Goal: Transaction & Acquisition: Purchase product/service

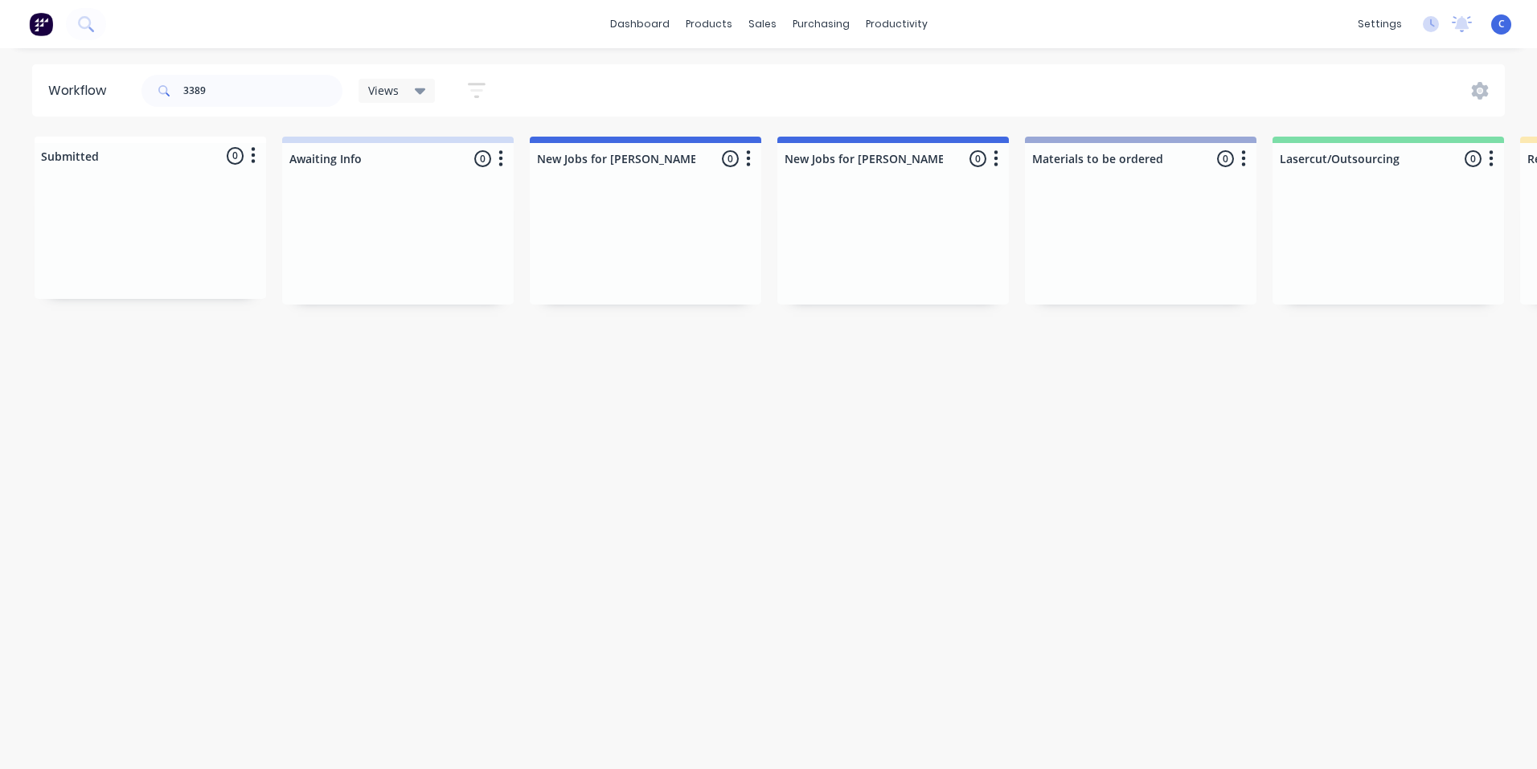
scroll to position [0, 1881]
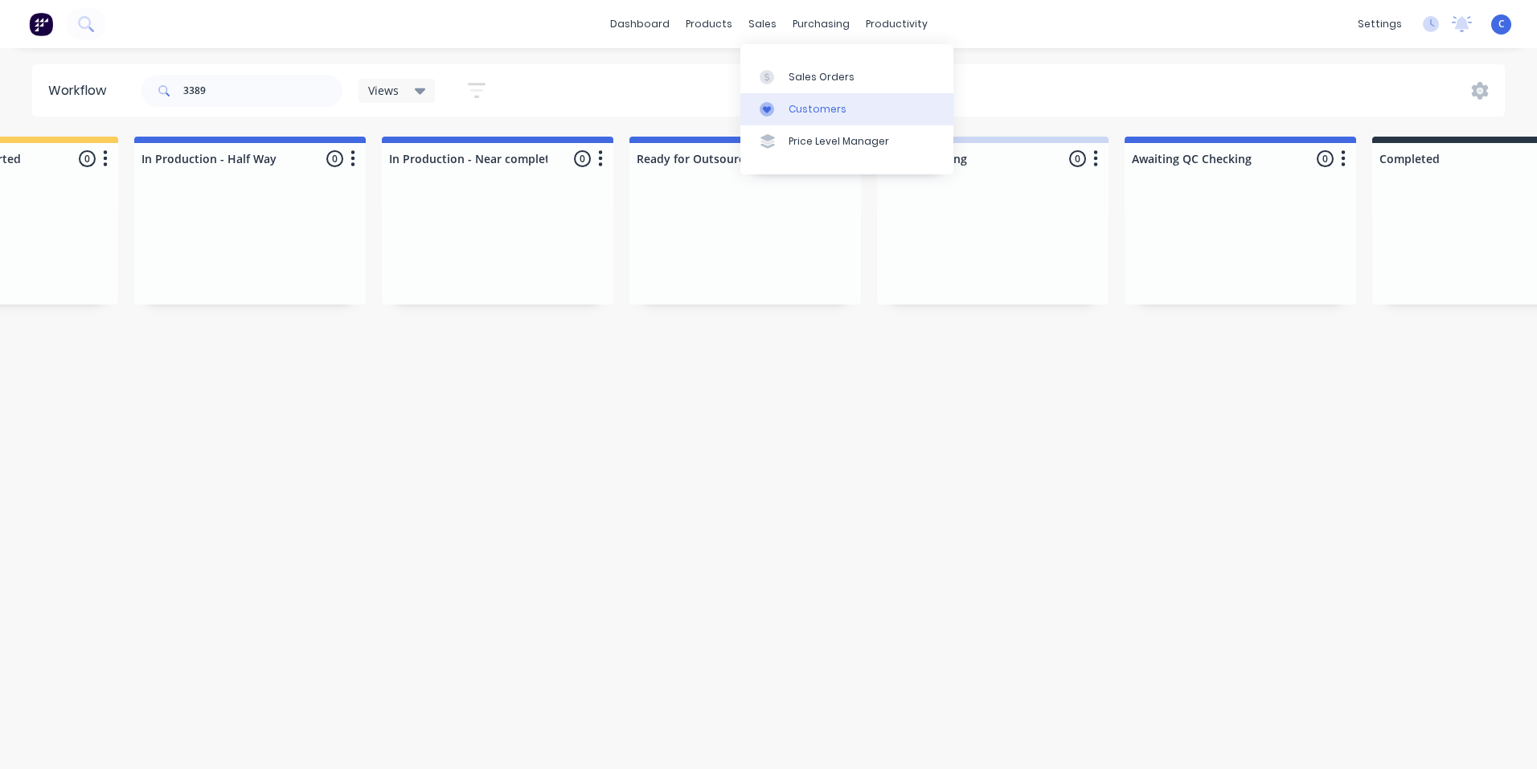
click at [823, 106] on div "Customers" at bounding box center [818, 109] width 58 height 14
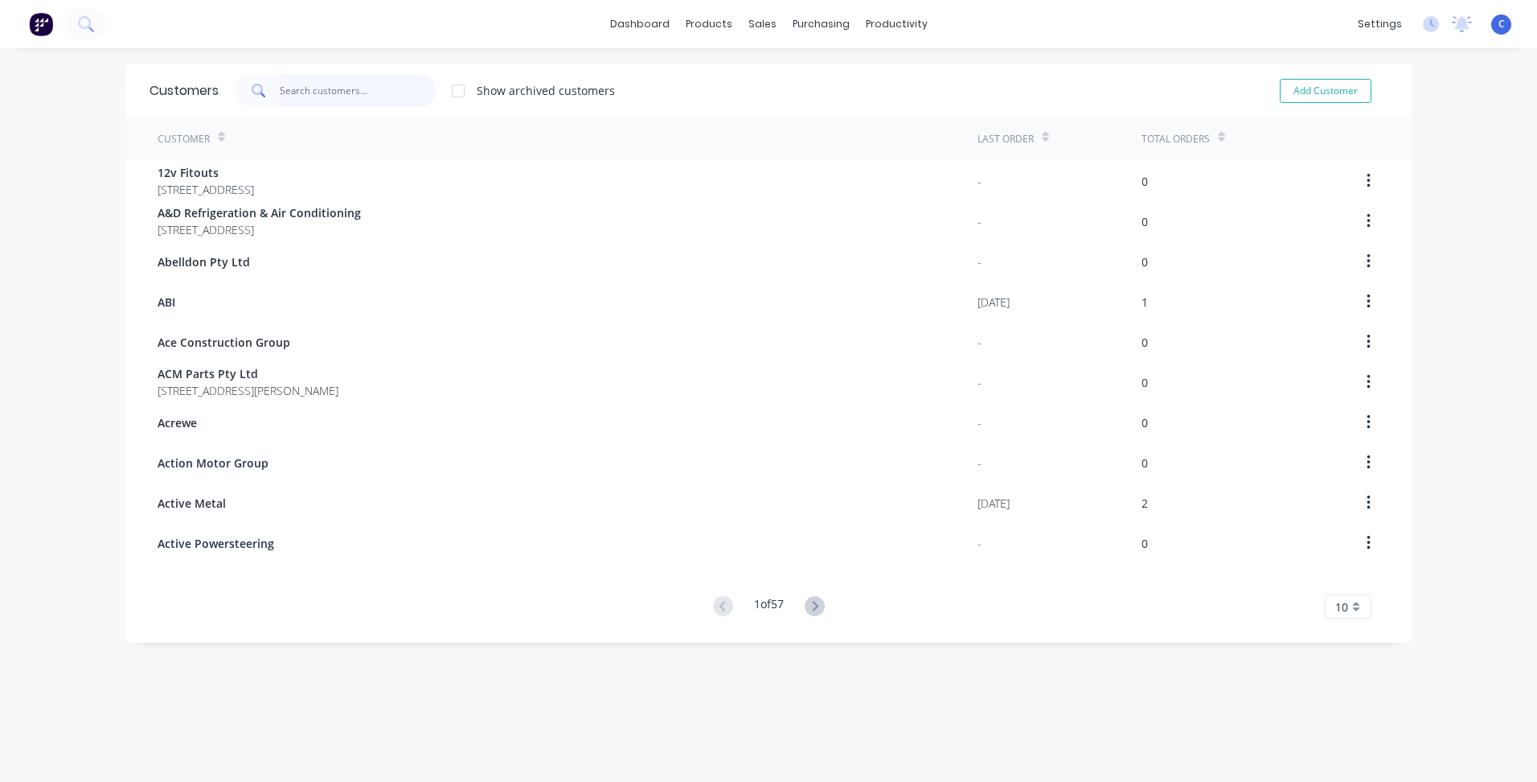
click at [310, 88] on input "text" at bounding box center [358, 91] width 157 height 32
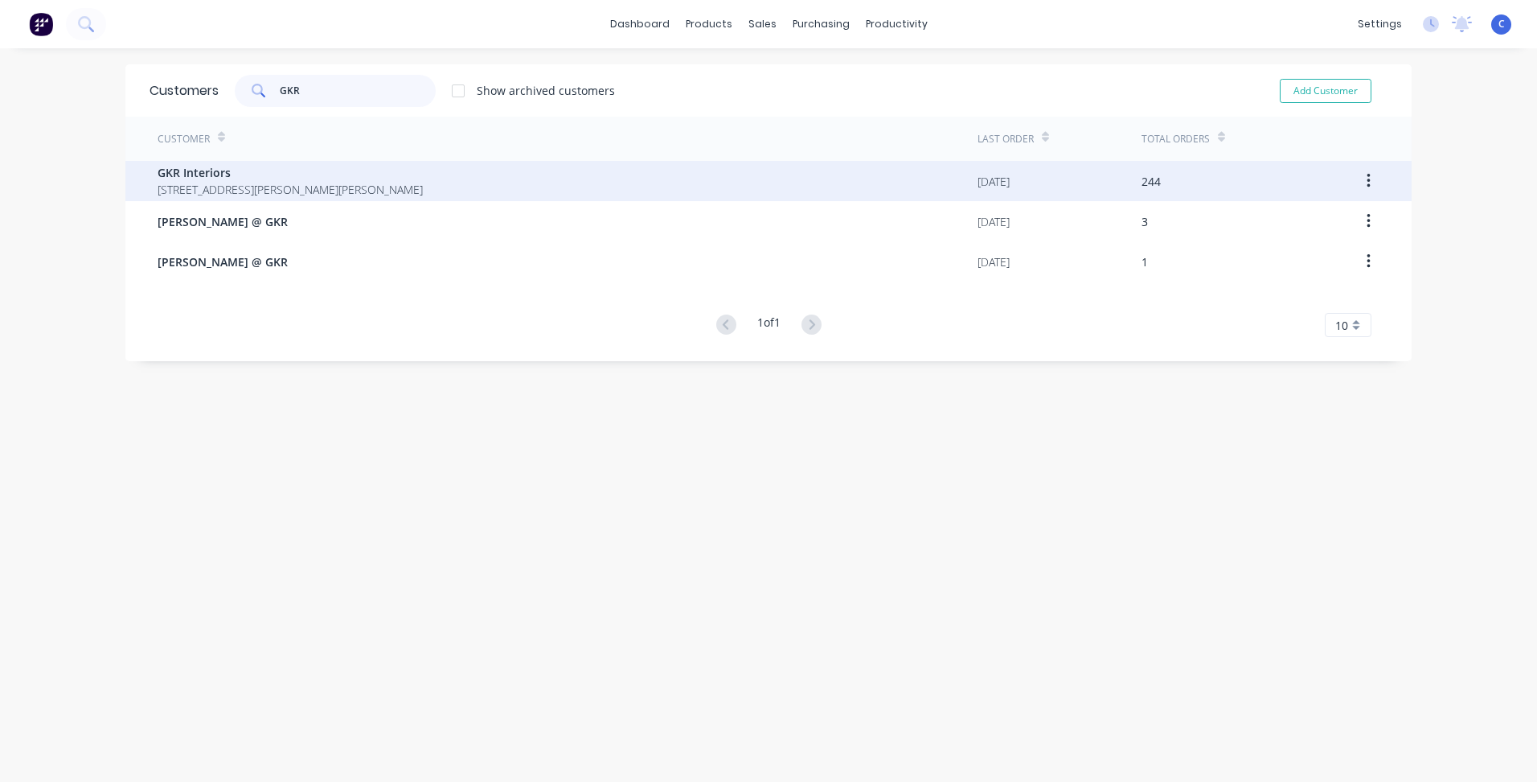
type input "GKR"
click at [242, 199] on div "GKR Interiors [STREET_ADDRESS][PERSON_NAME][PERSON_NAME]" at bounding box center [568, 181] width 820 height 40
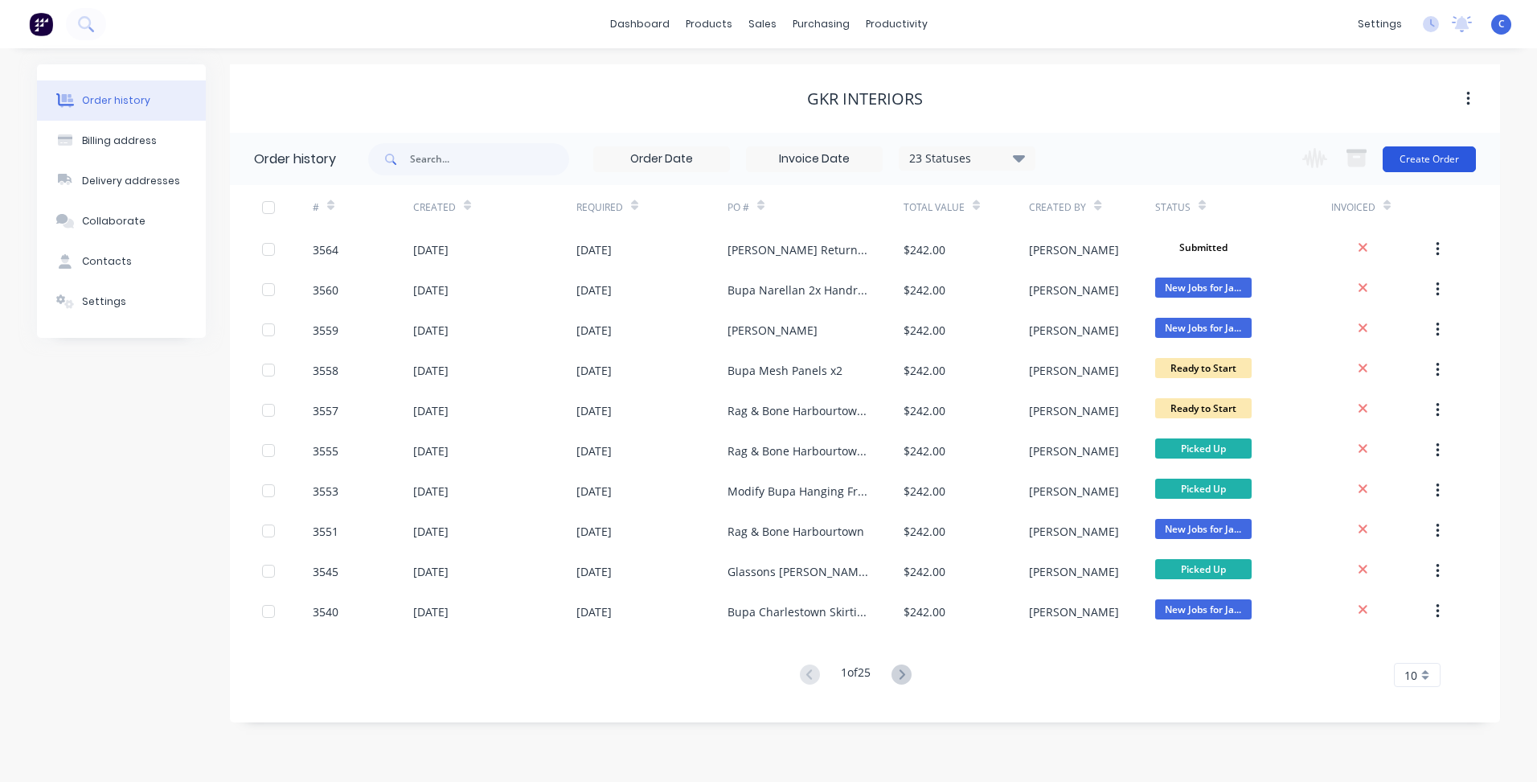
click at [1441, 164] on button "Create Order" at bounding box center [1429, 159] width 93 height 26
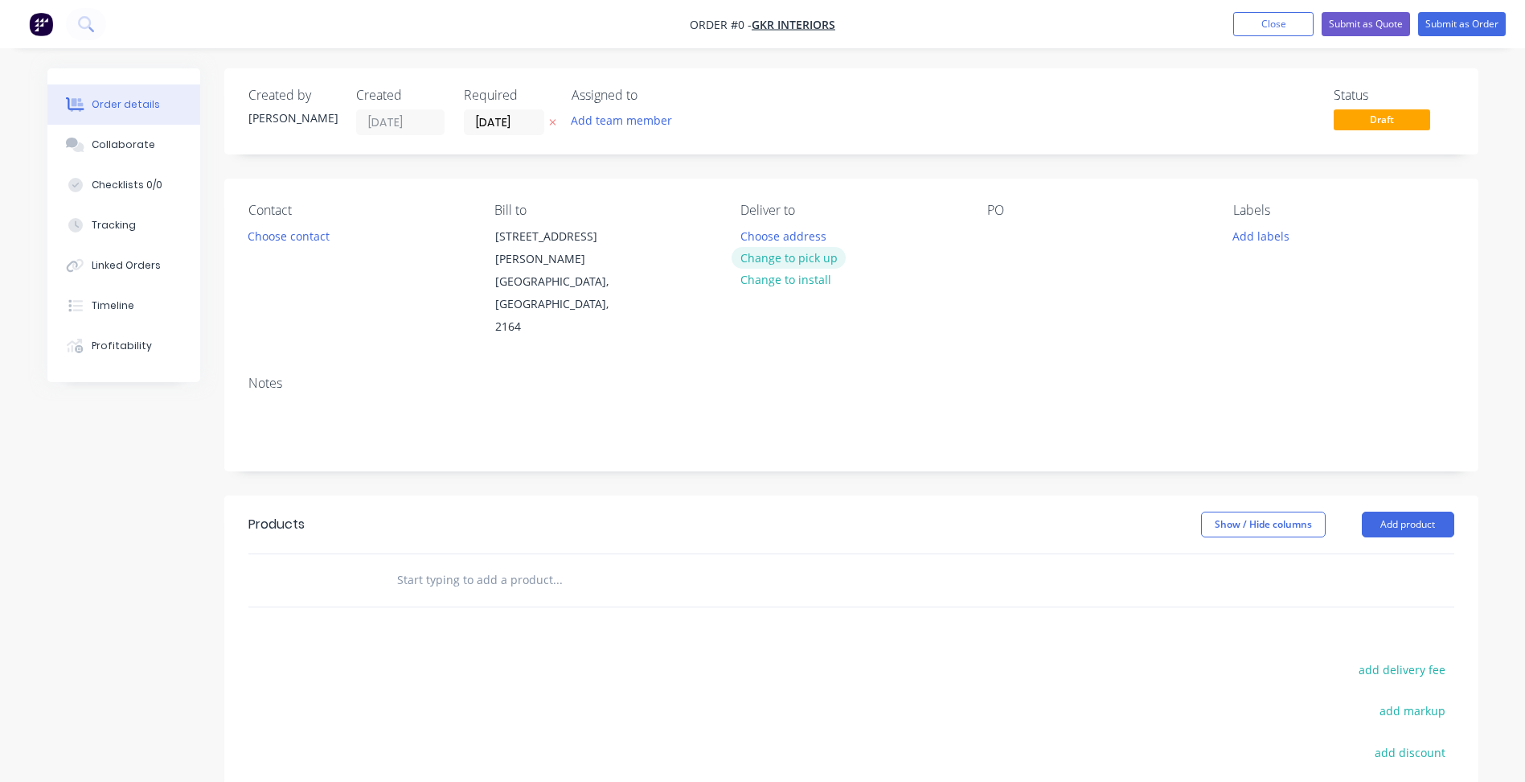
click at [800, 257] on button "Change to pick up" at bounding box center [789, 258] width 114 height 22
drag, startPoint x: 994, startPoint y: 236, endPoint x: 1148, endPoint y: 254, distance: 155.5
click at [997, 236] on div at bounding box center [1000, 235] width 26 height 23
paste div
click at [1266, 236] on button "Add labels" at bounding box center [1262, 235] width 74 height 22
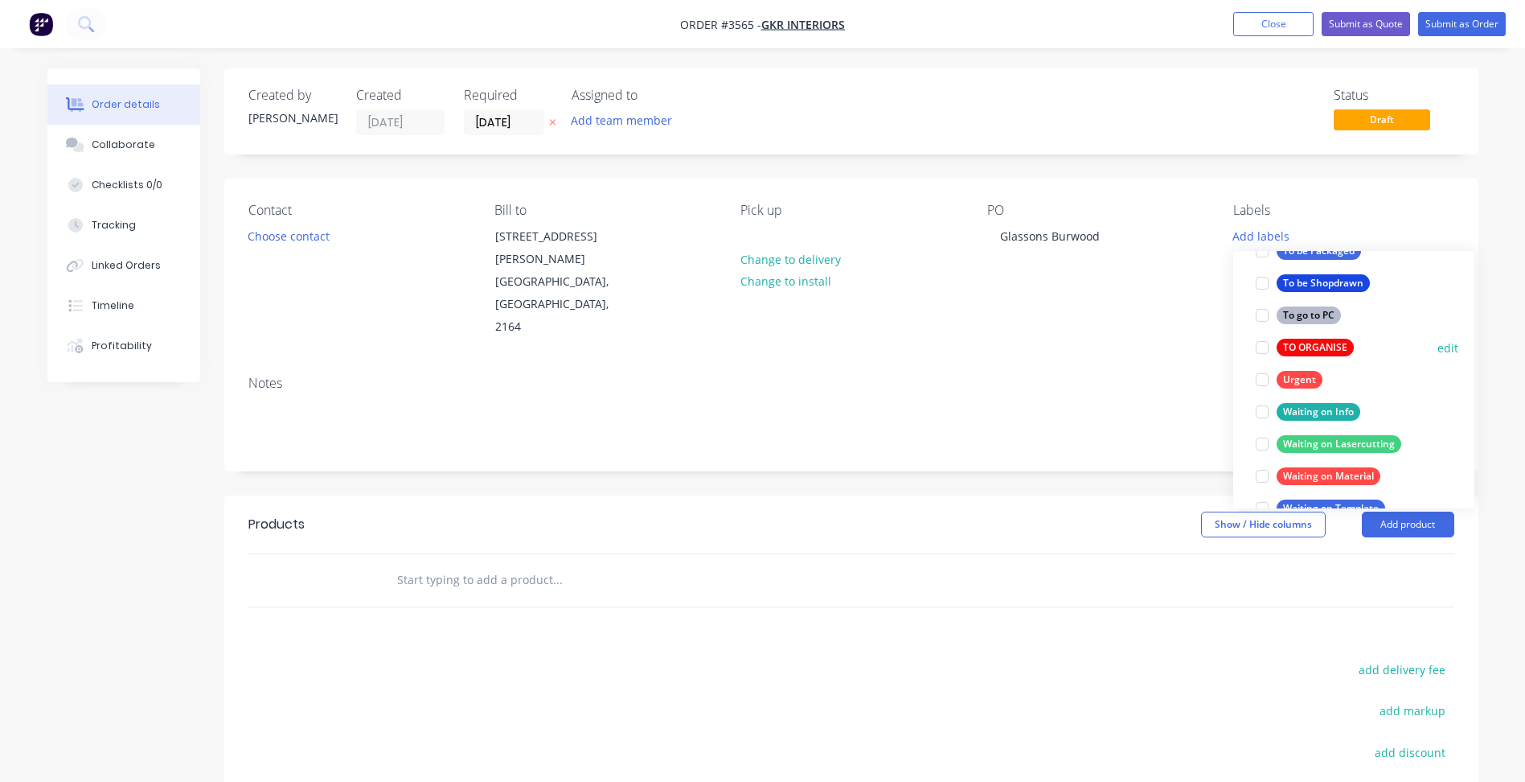
click at [1320, 339] on div "TO ORGANISE" at bounding box center [1315, 348] width 77 height 18
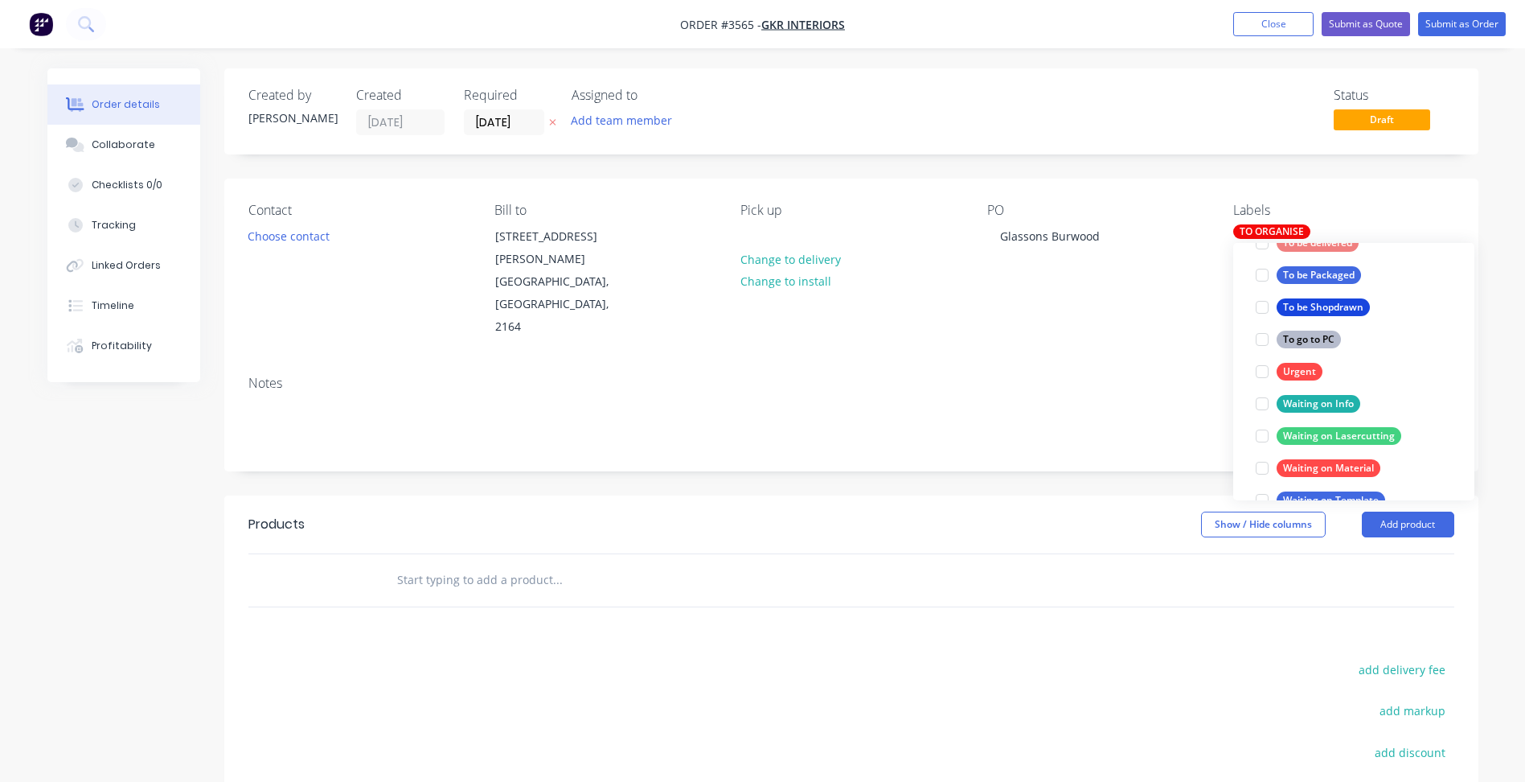
scroll to position [32, 0]
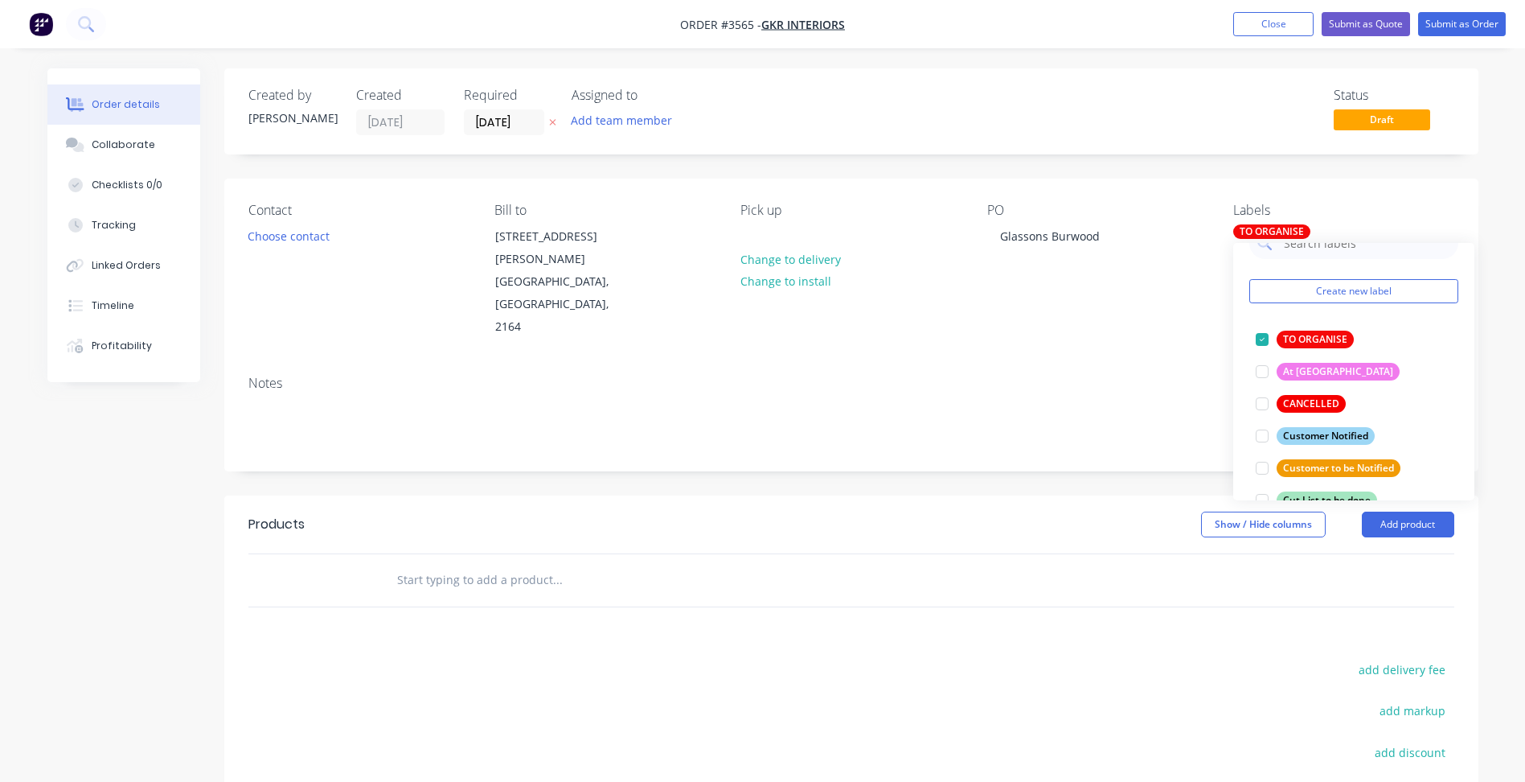
click at [1190, 363] on div "Notes" at bounding box center [851, 417] width 1254 height 108
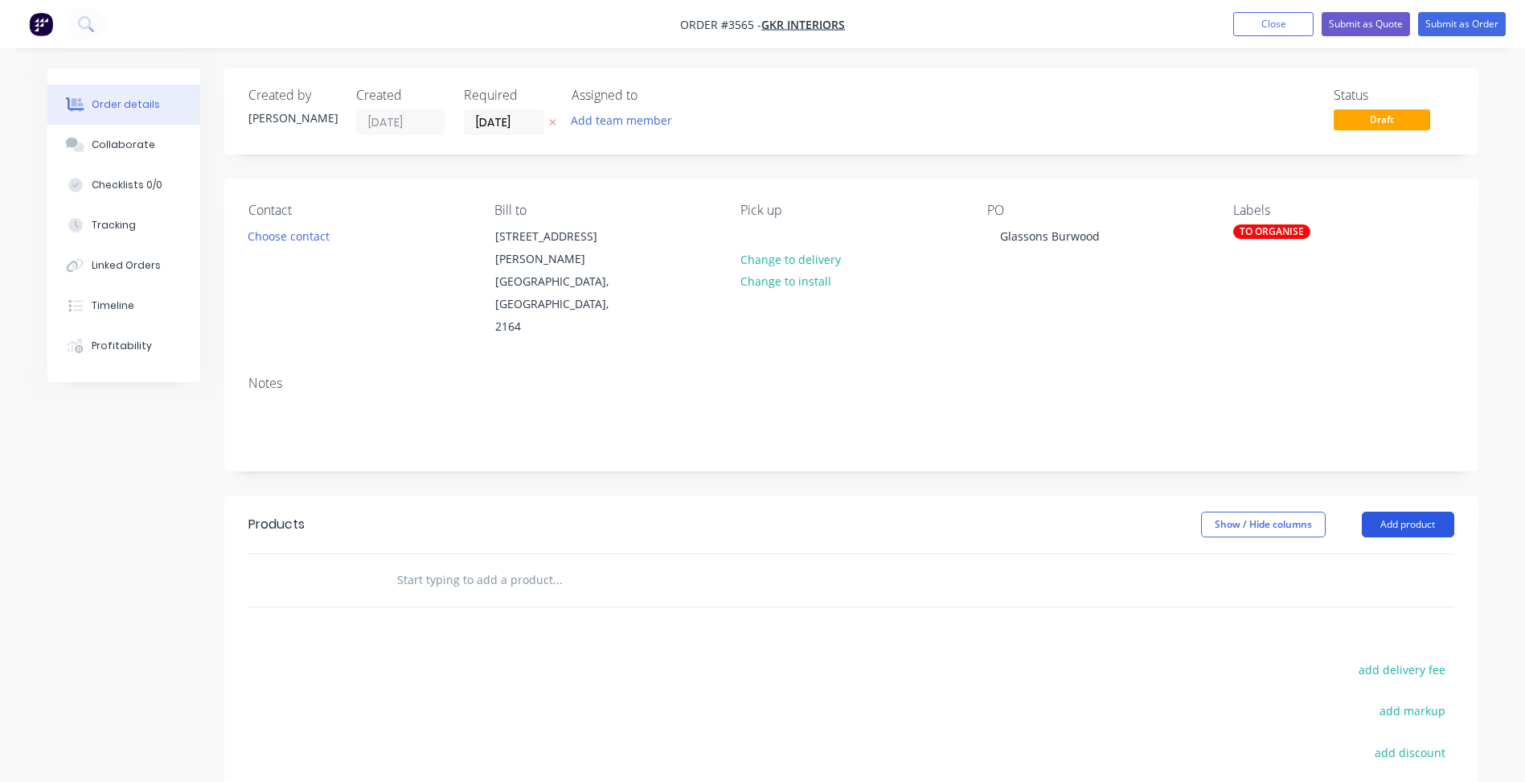
click at [1389, 511] on button "Add product" at bounding box center [1408, 524] width 92 height 26
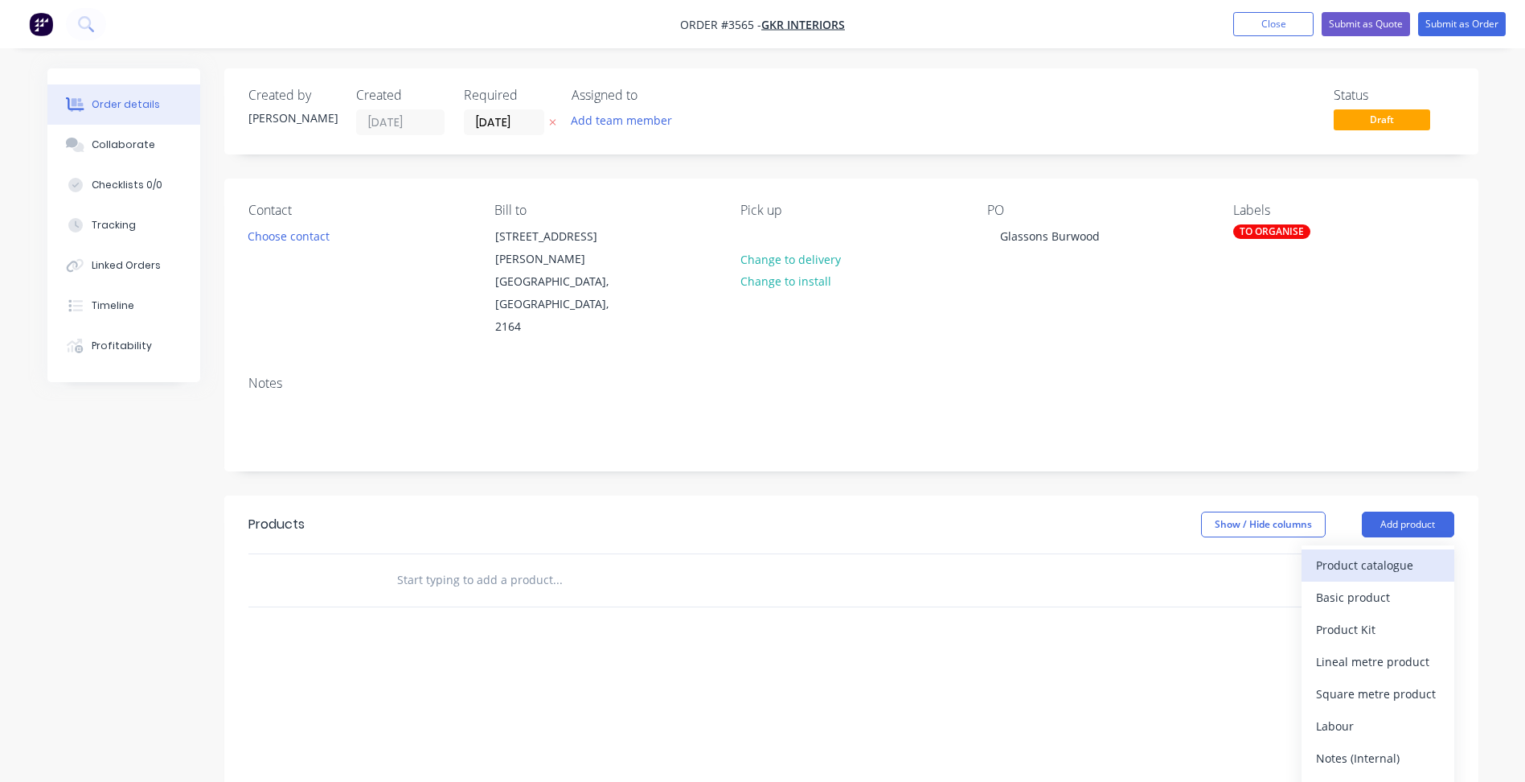
click at [1402, 549] on button "Product catalogue" at bounding box center [1378, 565] width 153 height 32
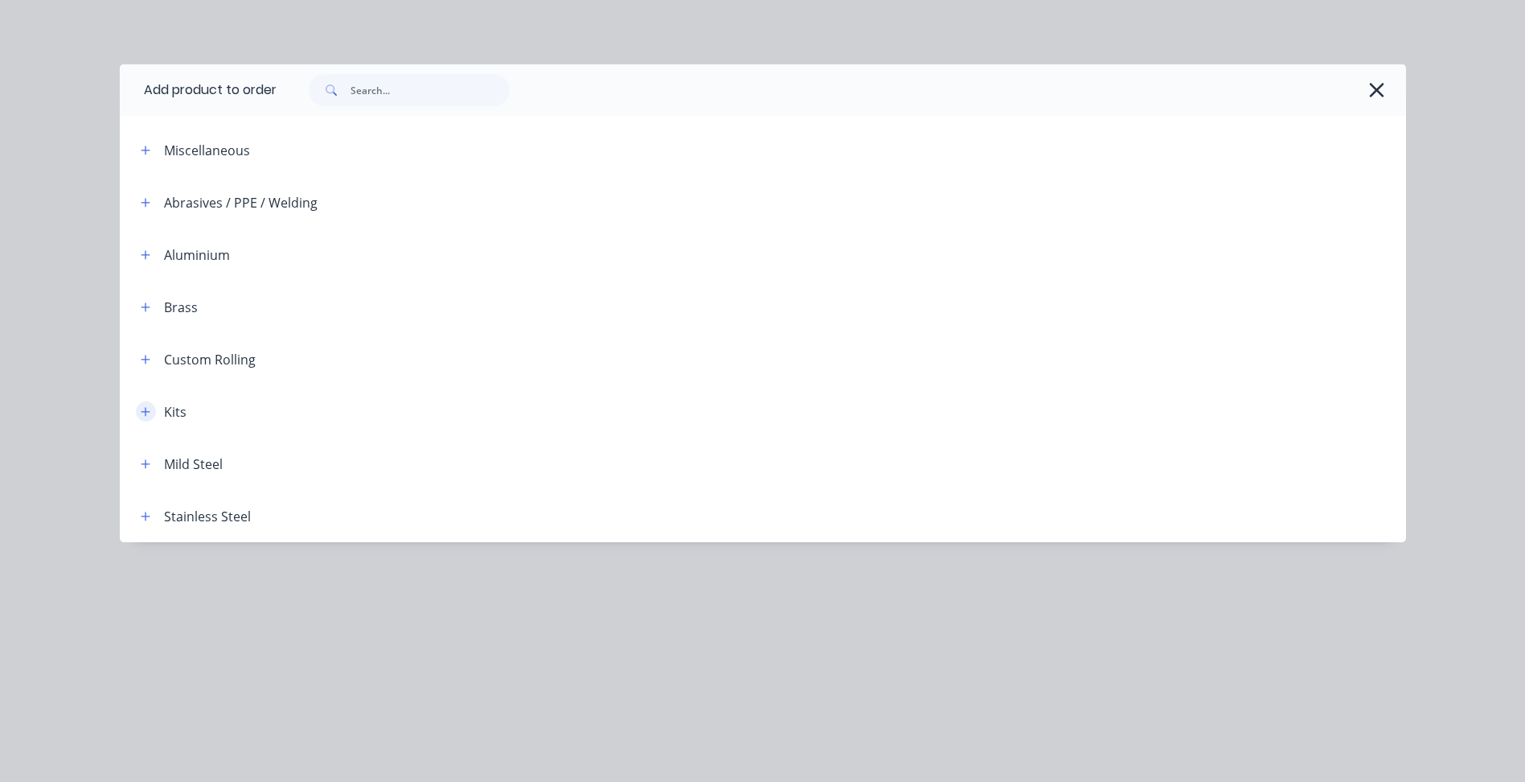
click at [142, 412] on icon "button" at bounding box center [145, 411] width 9 height 9
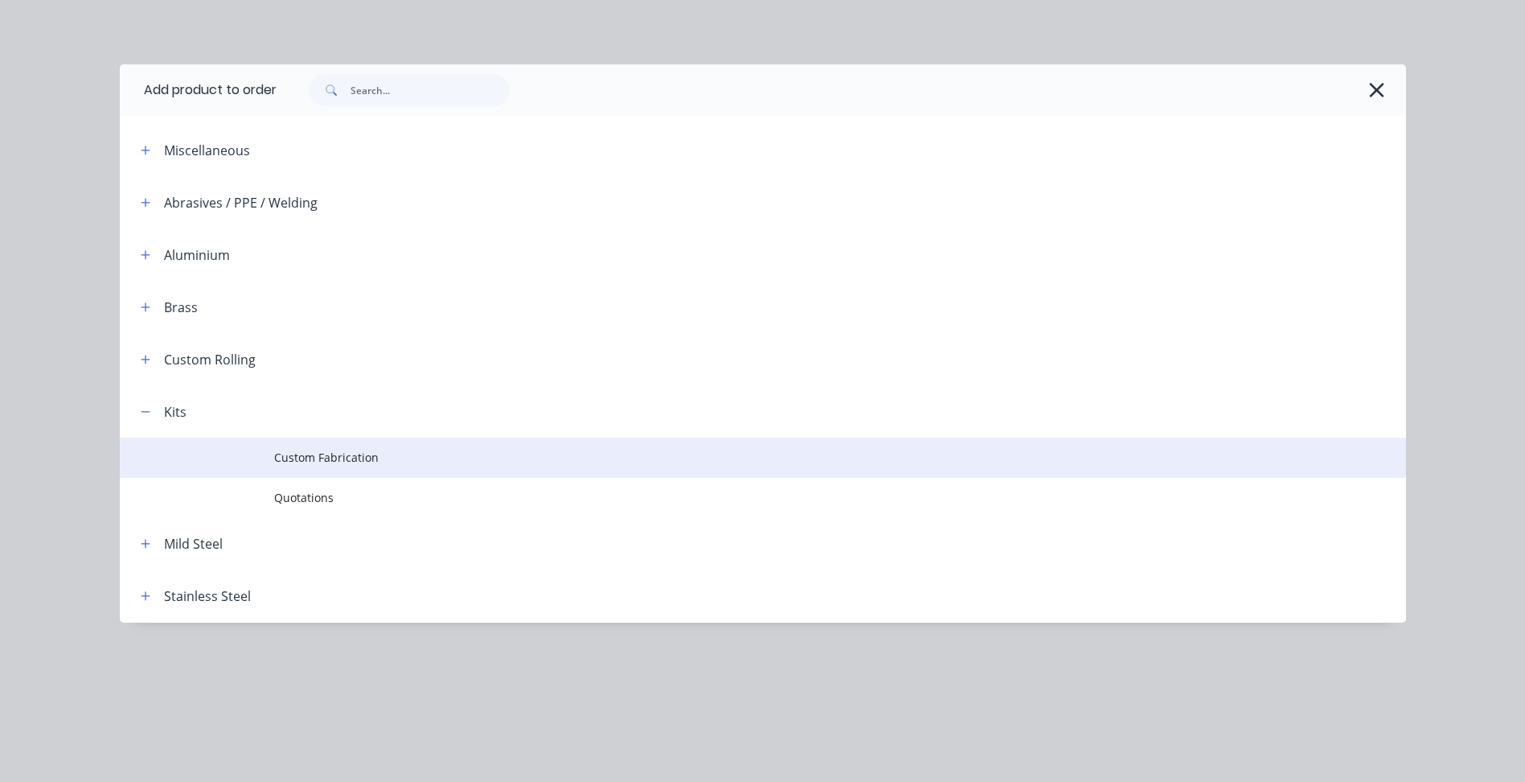
click at [312, 445] on td "Custom Fabrication" at bounding box center [840, 457] width 1132 height 40
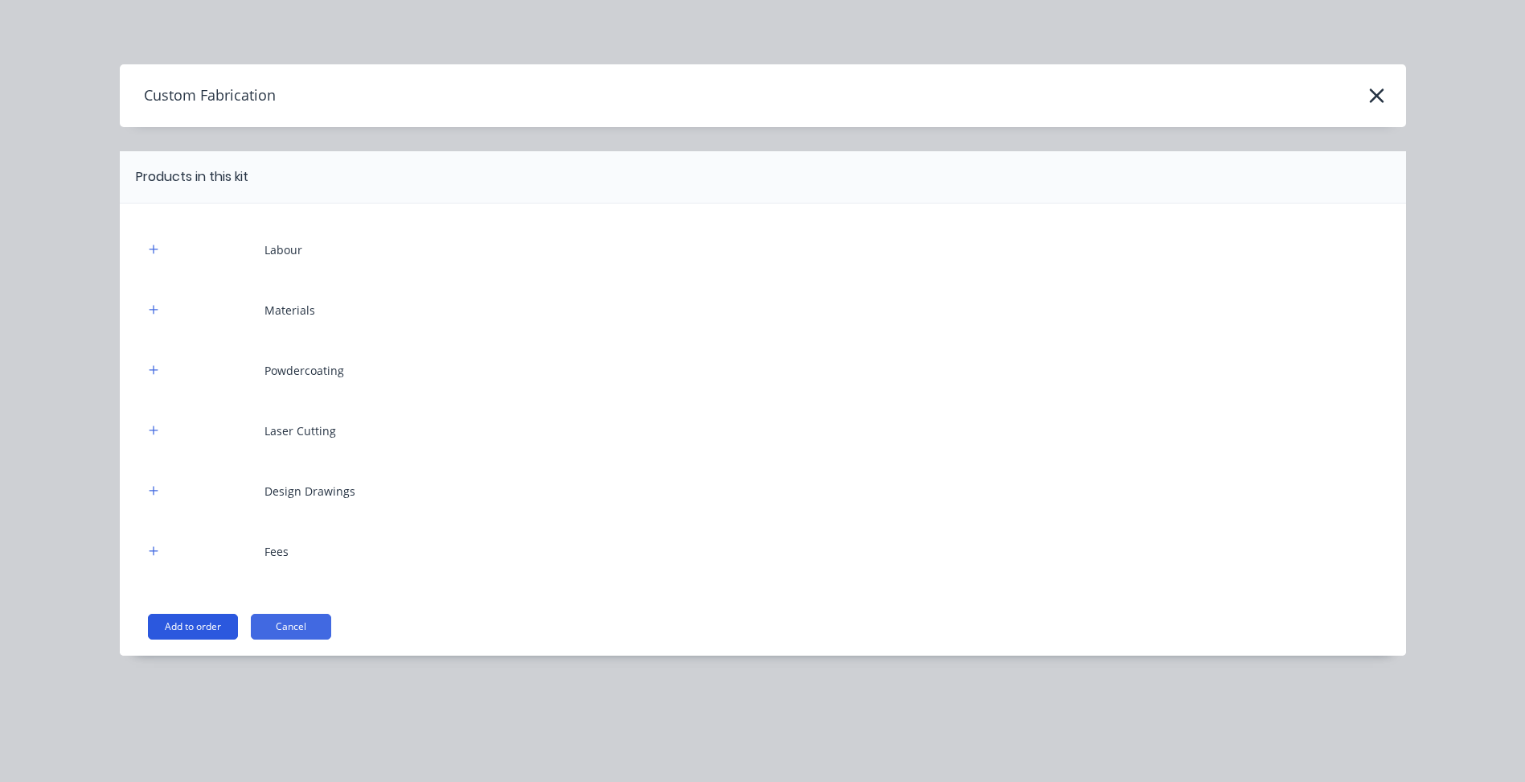
click at [186, 624] on button "Add to order" at bounding box center [193, 626] width 90 height 26
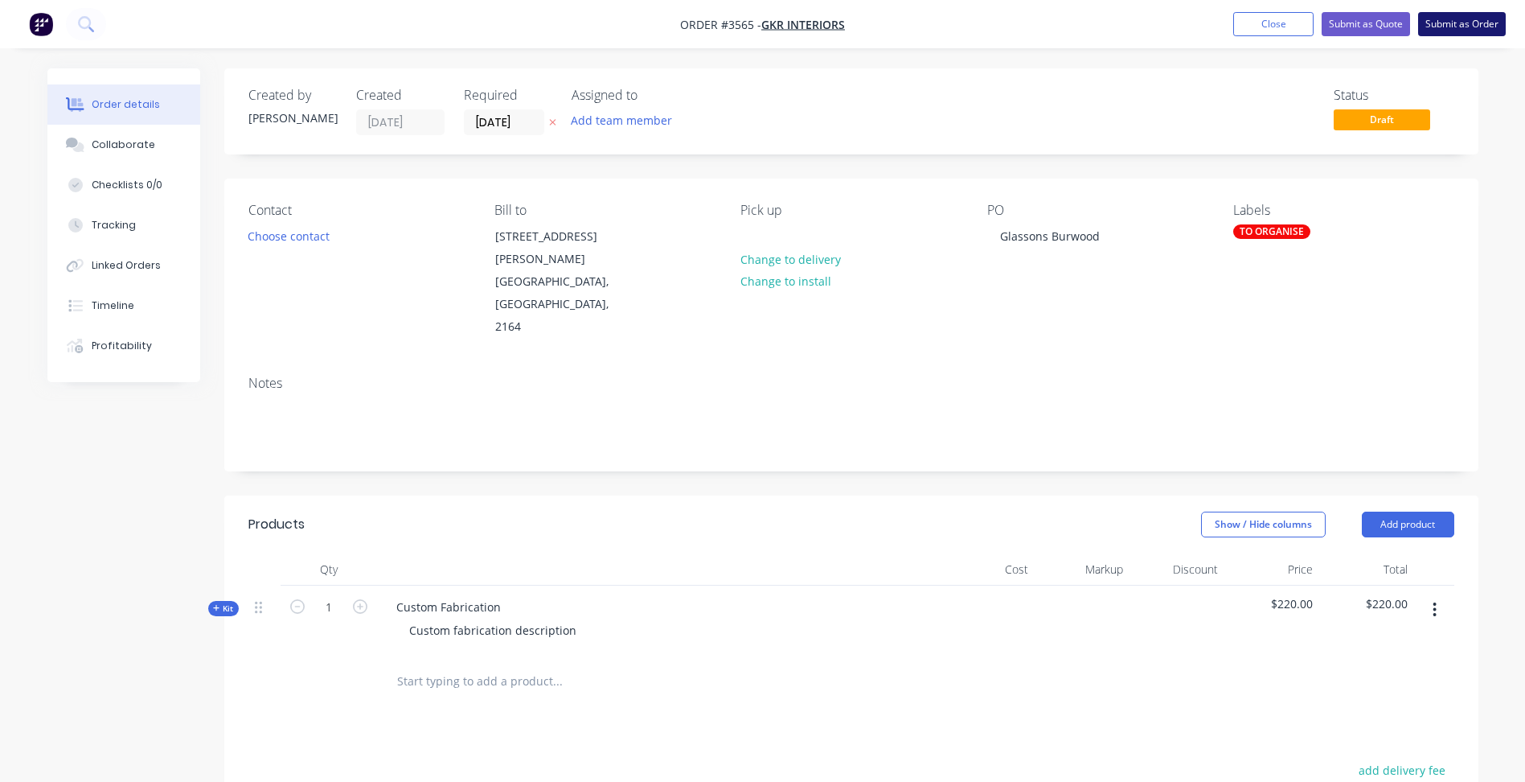
click at [1454, 20] on button "Submit as Order" at bounding box center [1462, 24] width 88 height 24
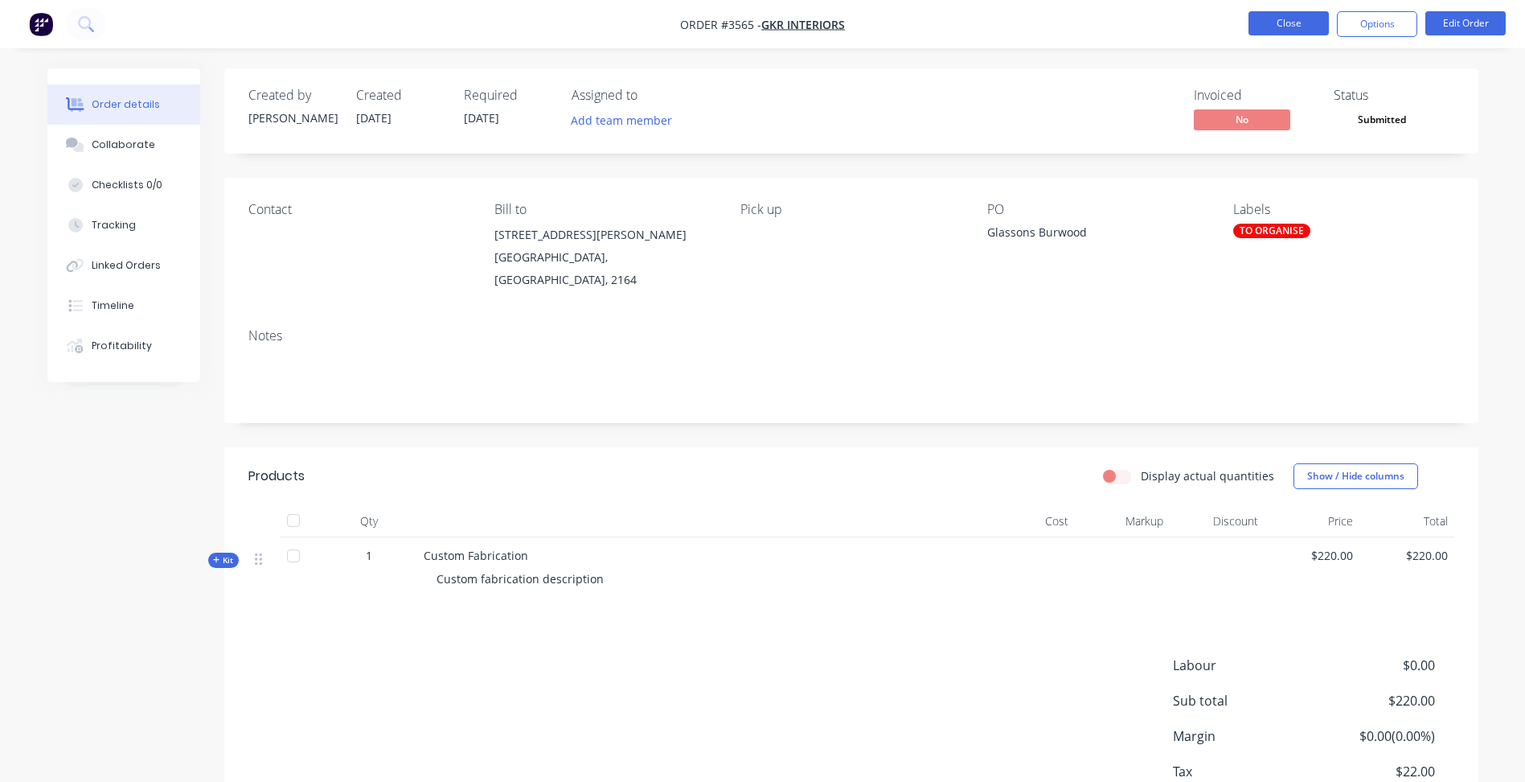
click at [1283, 25] on button "Close" at bounding box center [1289, 23] width 80 height 24
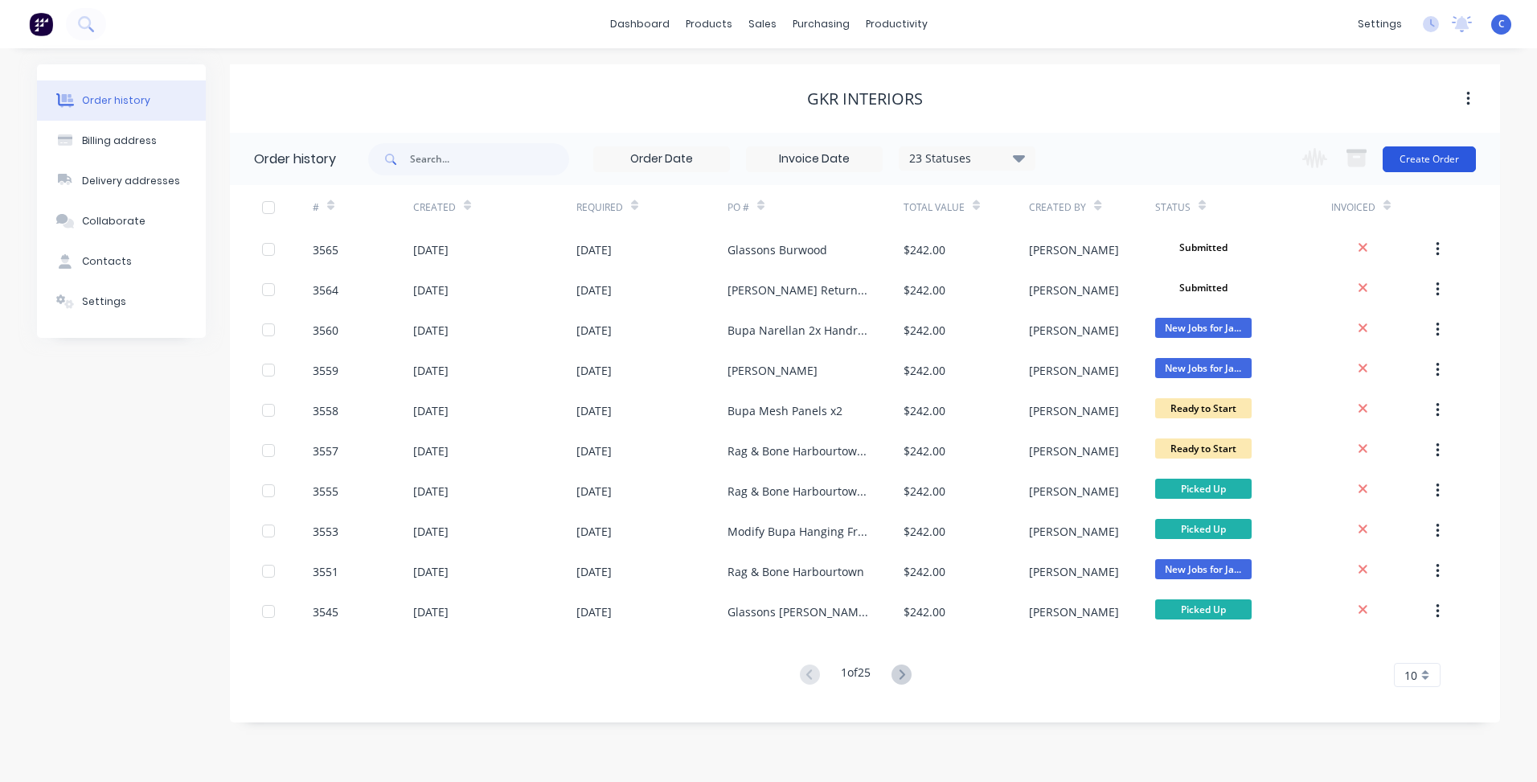
click at [1406, 158] on button "Create Order" at bounding box center [1429, 159] width 93 height 26
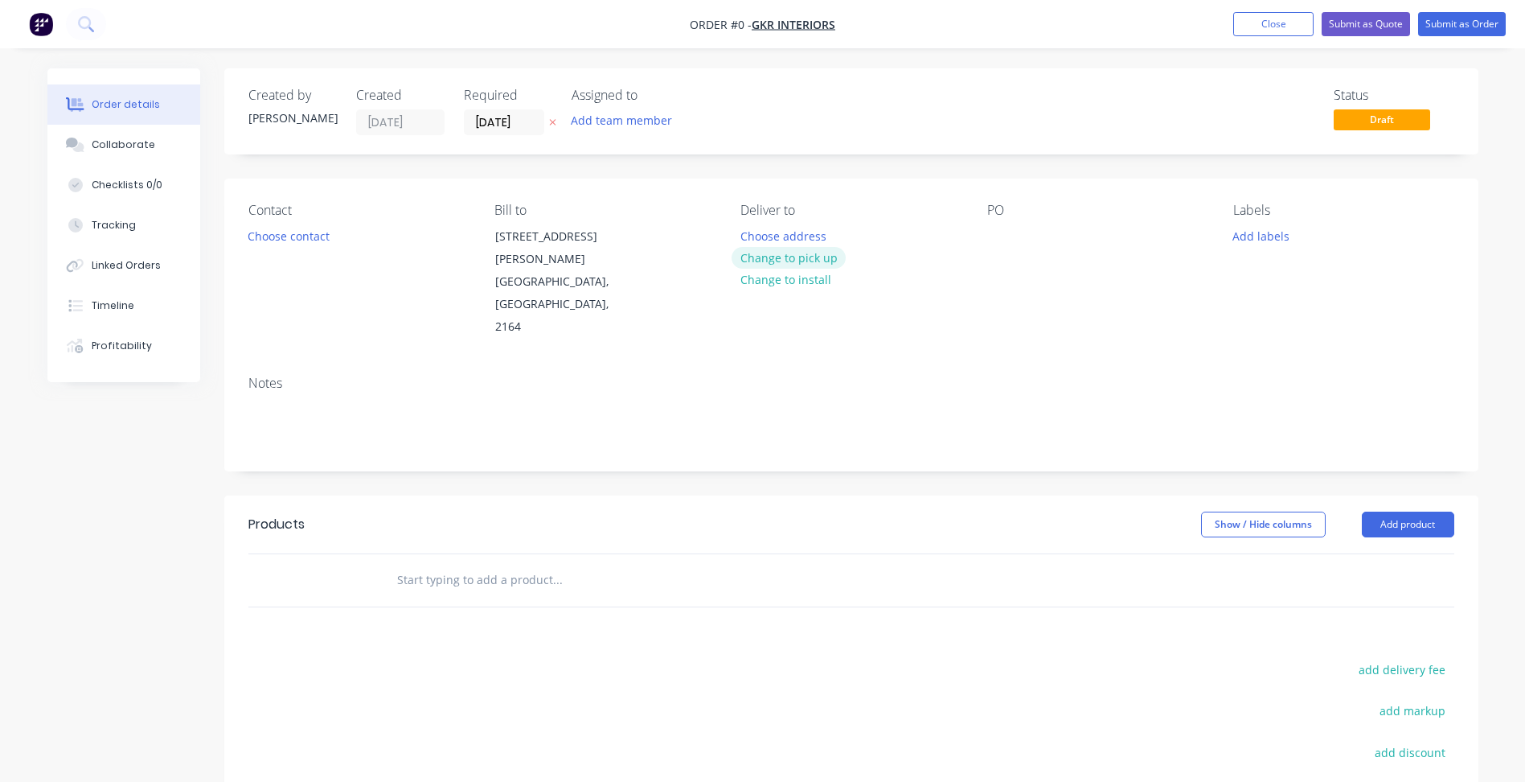
click at [780, 264] on button "Change to pick up" at bounding box center [789, 258] width 114 height 22
click at [1000, 232] on div at bounding box center [1000, 235] width 26 height 23
paste div
click at [1258, 234] on button "Add labels" at bounding box center [1262, 235] width 74 height 22
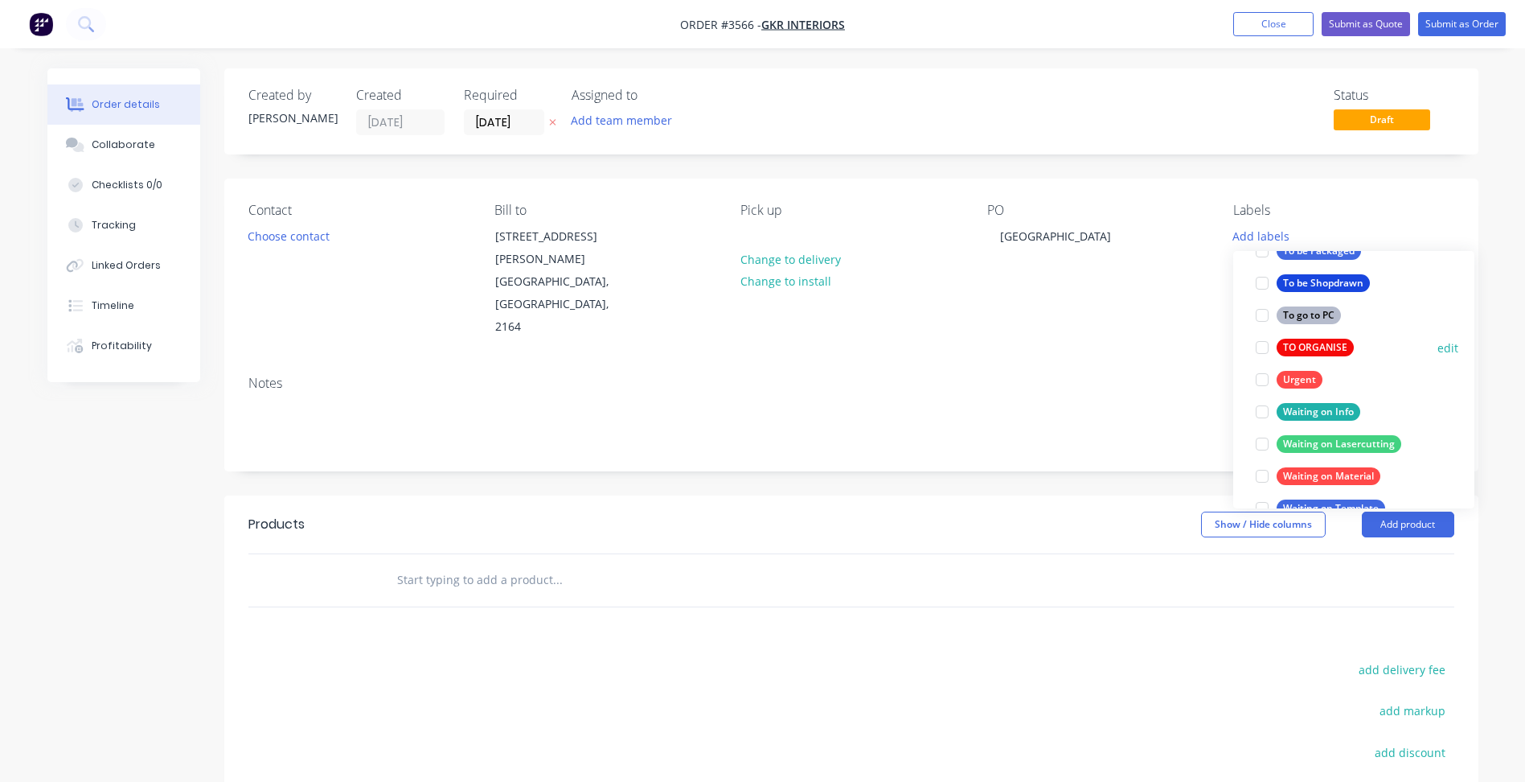
drag, startPoint x: 1315, startPoint y: 346, endPoint x: 1285, endPoint y: 347, distance: 29.8
click at [1314, 346] on div "TO ORGANISE" at bounding box center [1315, 348] width 77 height 18
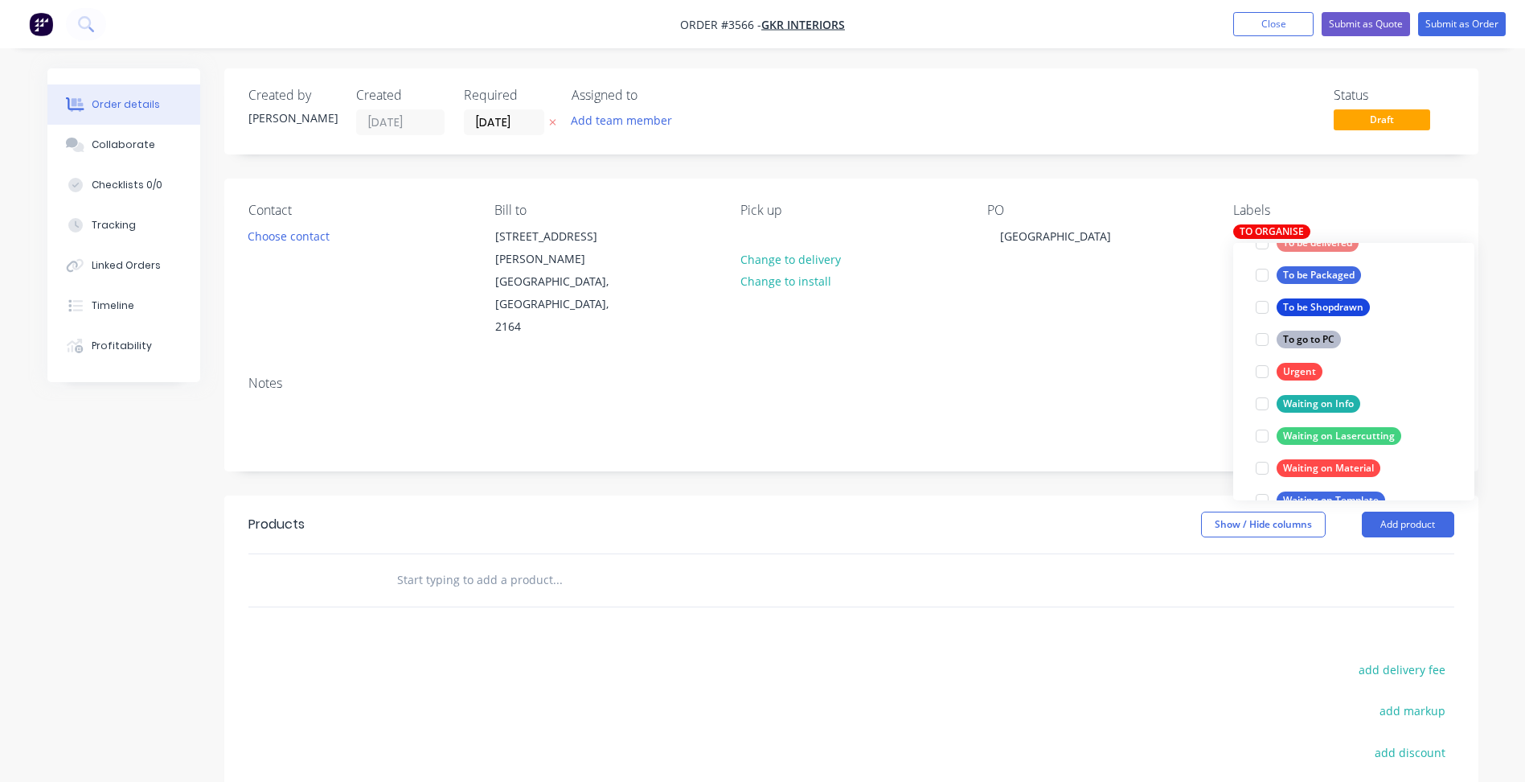
scroll to position [32, 0]
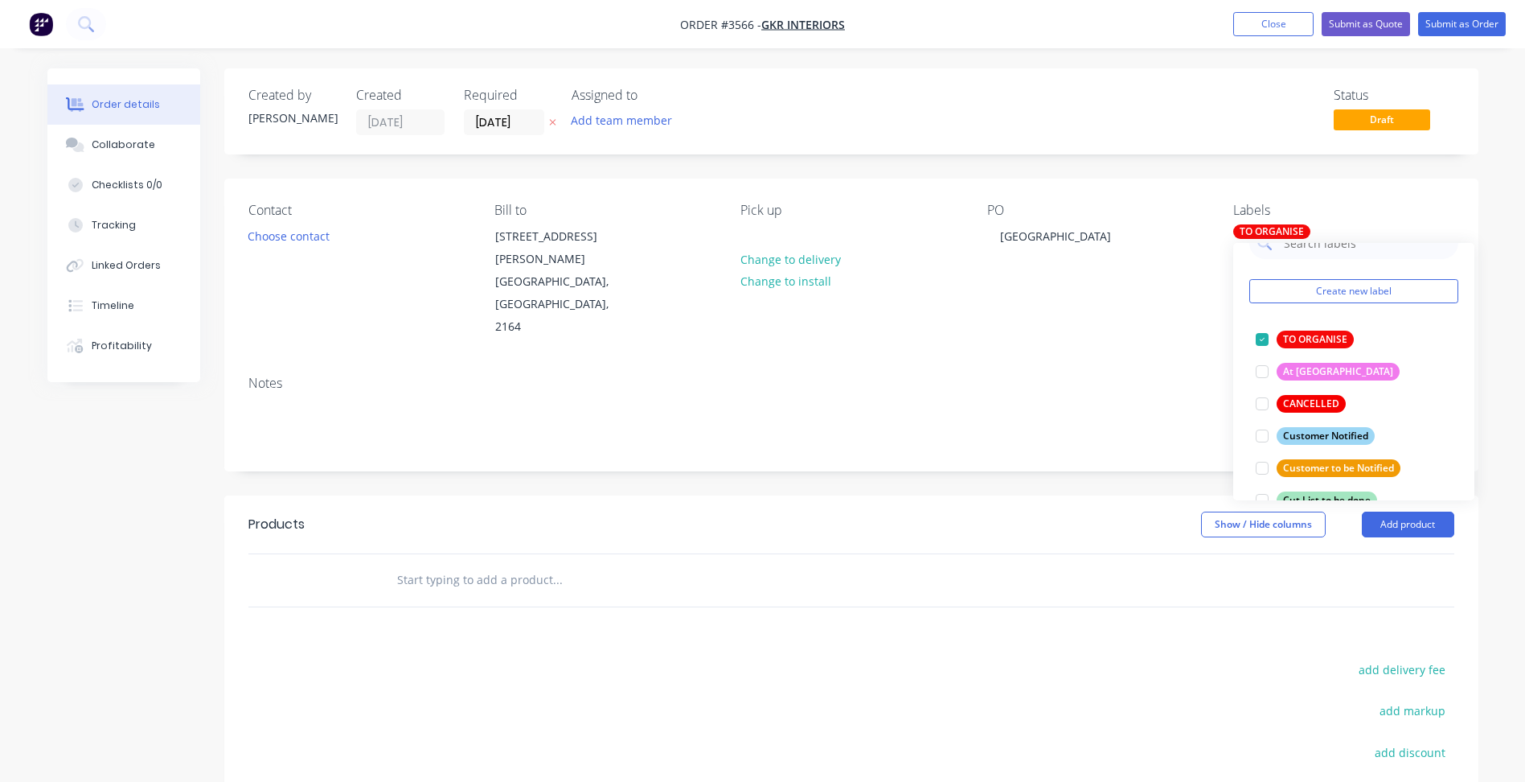
click at [1090, 375] on div "Notes" at bounding box center [851, 382] width 1206 height 15
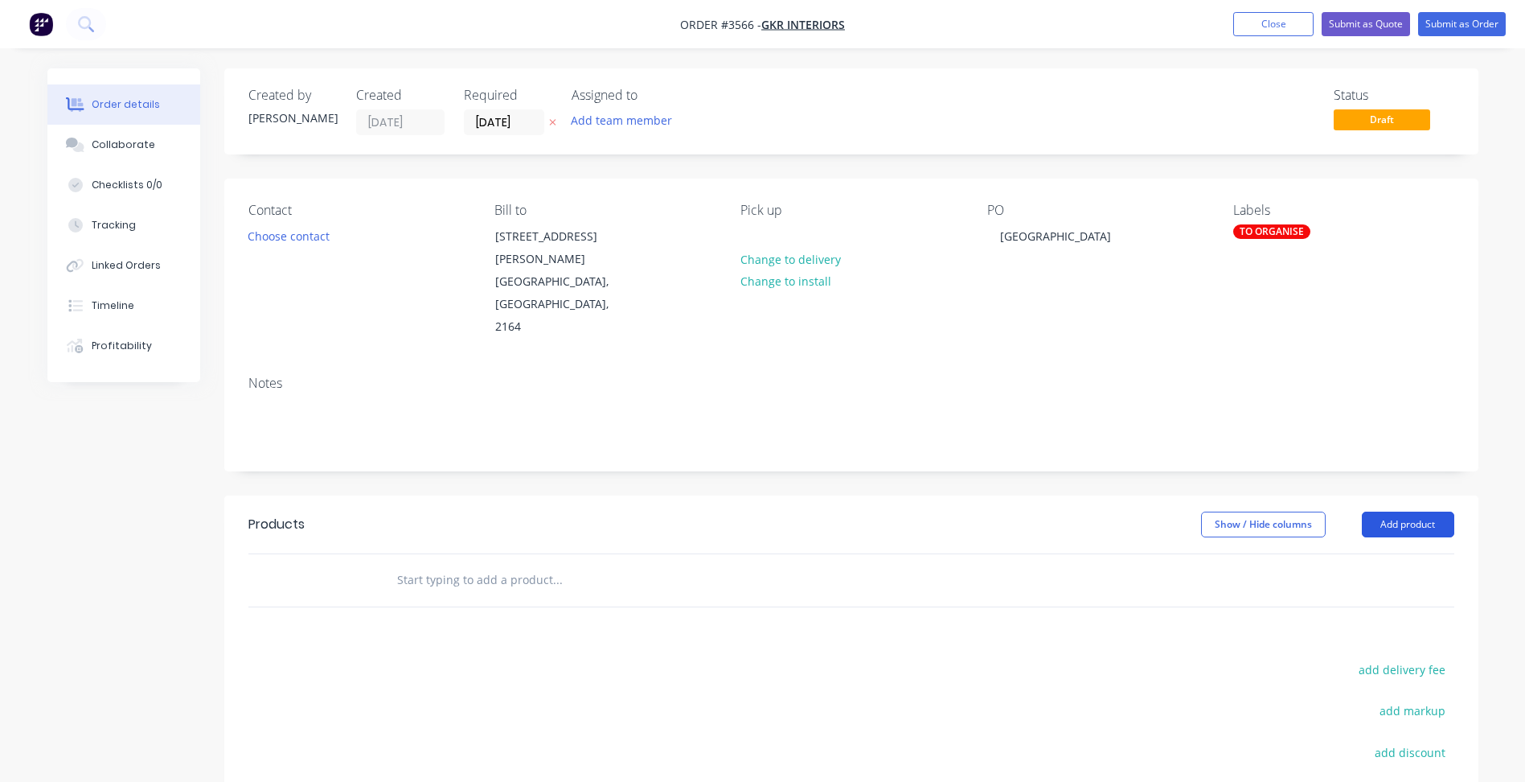
click at [1388, 511] on button "Add product" at bounding box center [1408, 524] width 92 height 26
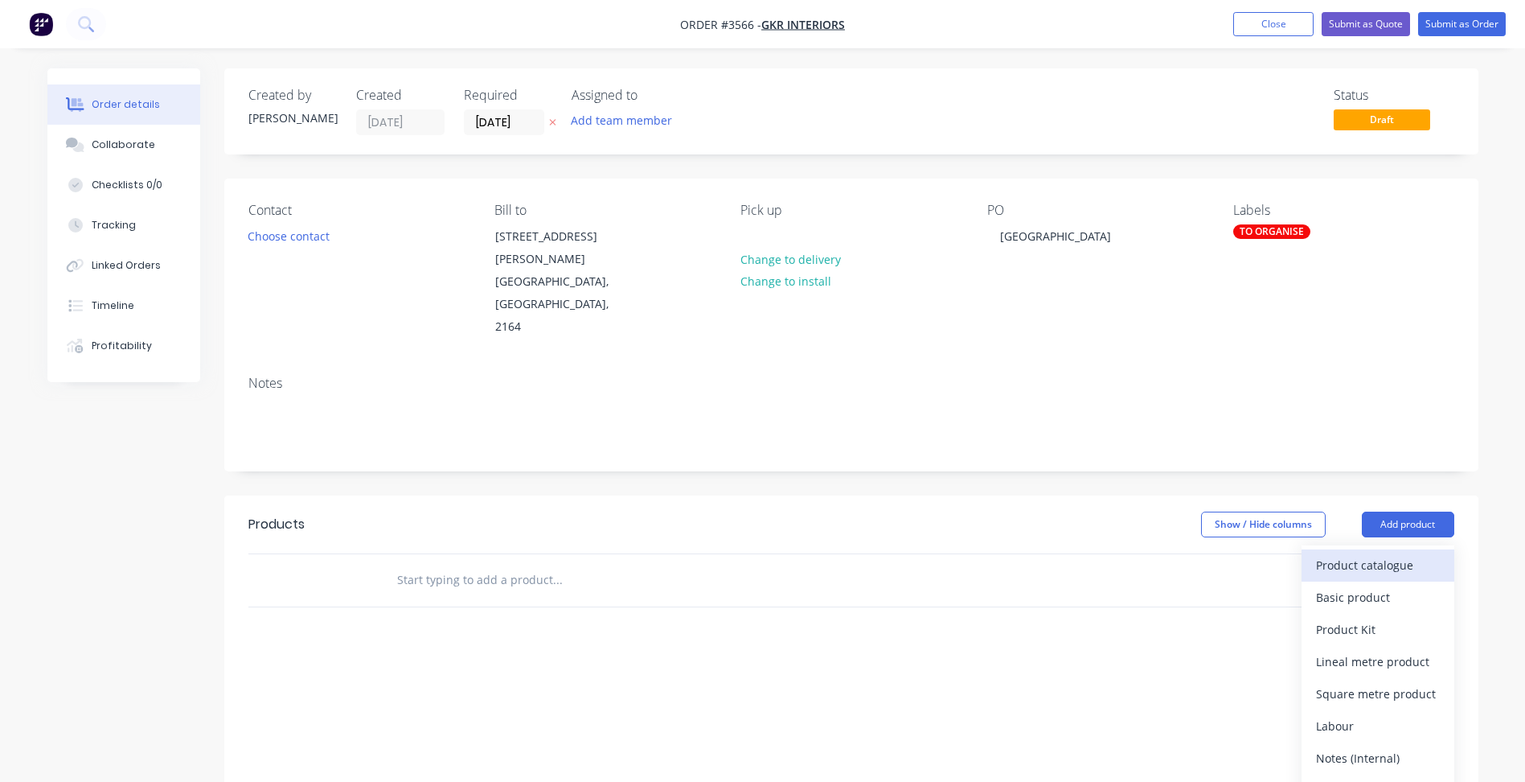
click at [1376, 553] on div "Product catalogue" at bounding box center [1378, 564] width 124 height 23
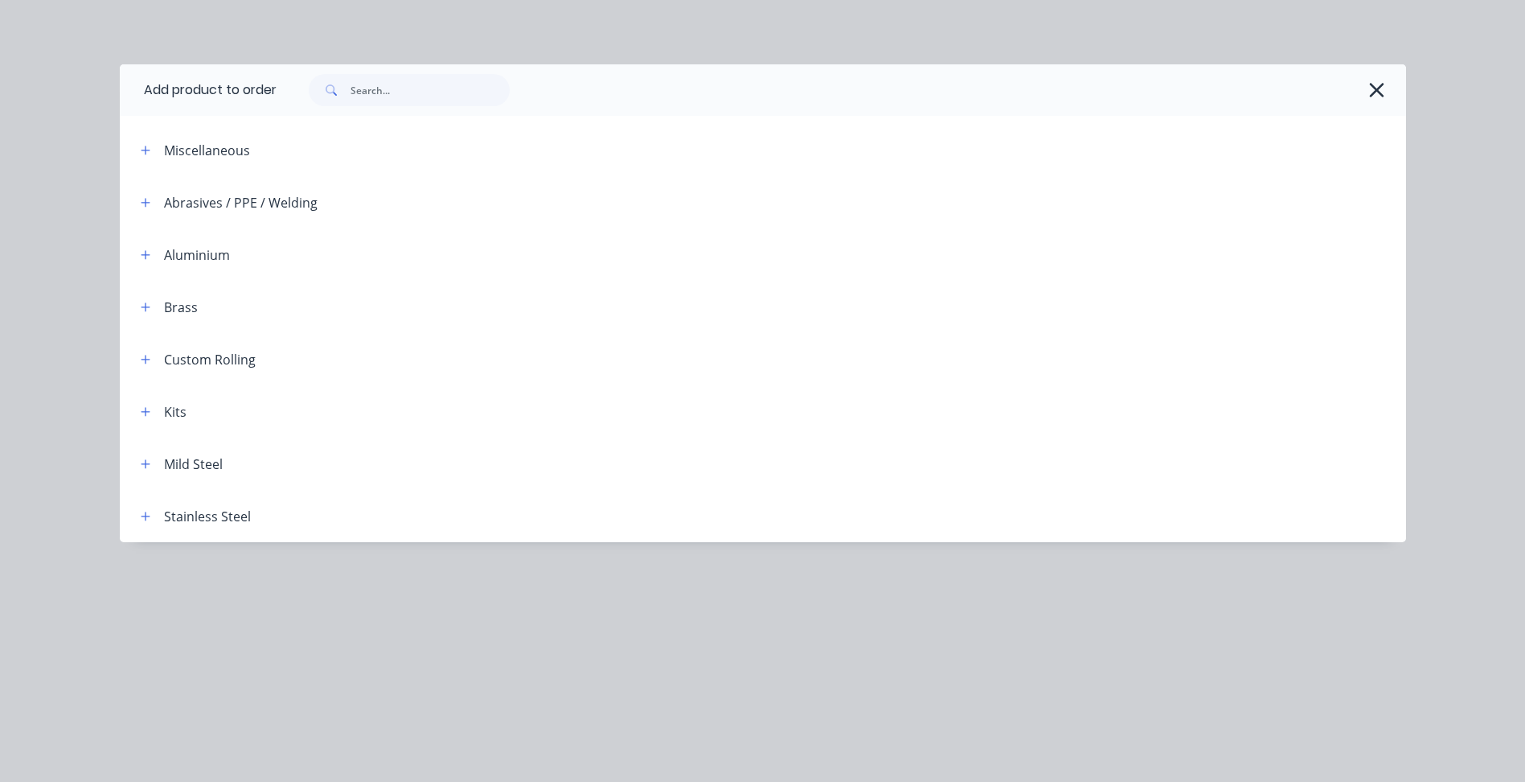
click at [140, 421] on header "Kits" at bounding box center [763, 411] width 1286 height 52
click at [154, 412] on button "button" at bounding box center [146, 411] width 20 height 20
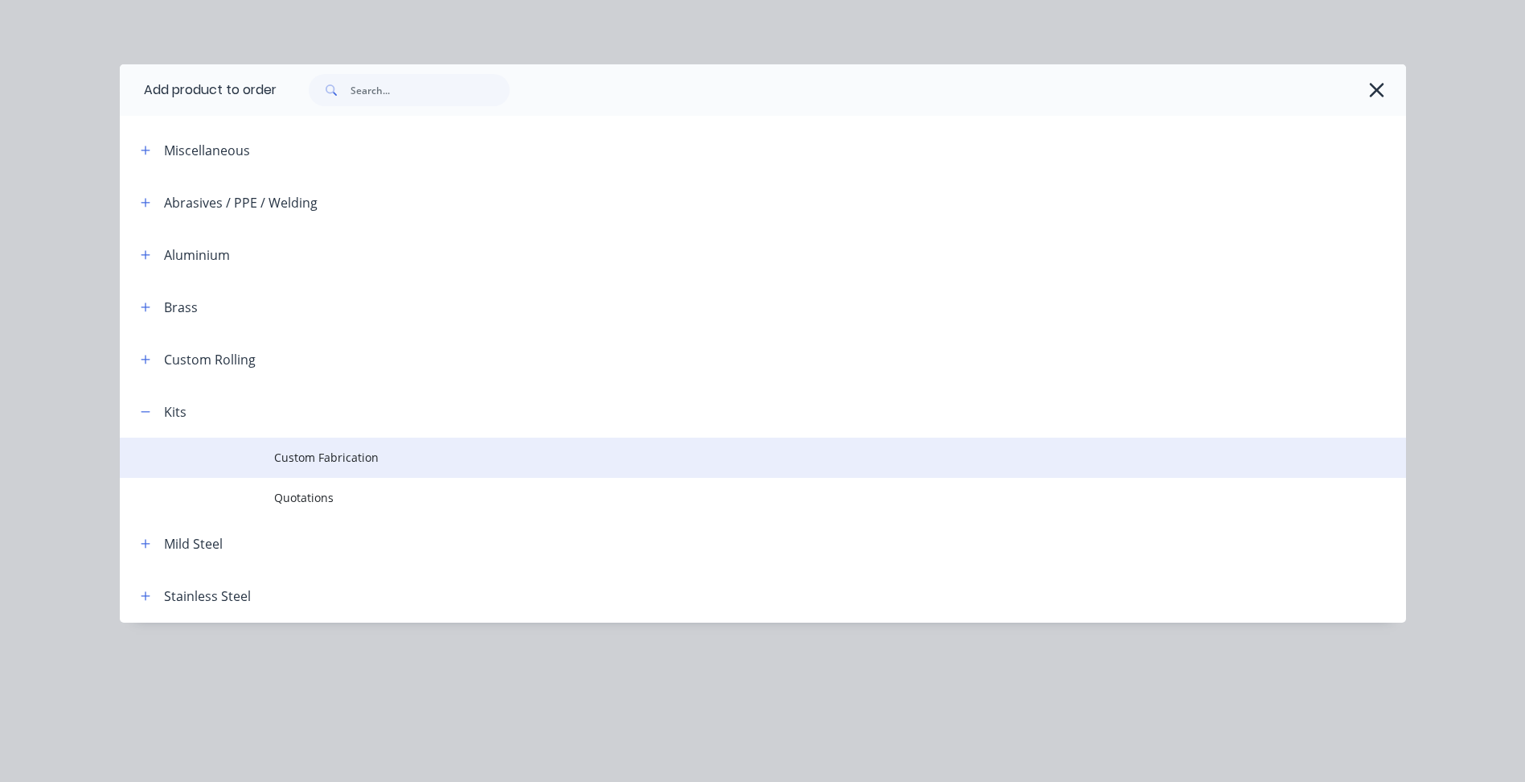
click at [354, 450] on span "Custom Fabrication" at bounding box center [726, 457] width 905 height 17
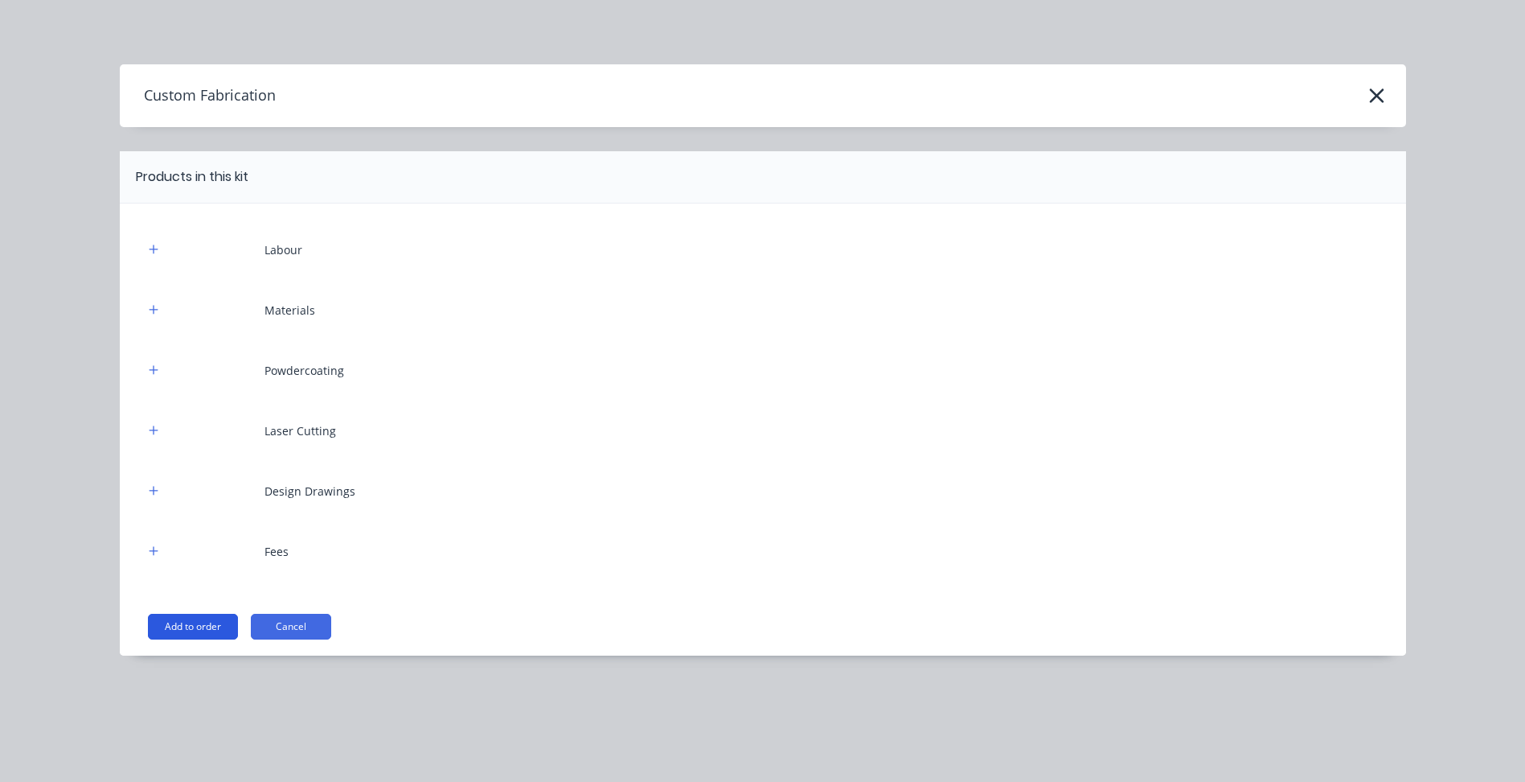
click at [209, 624] on button "Add to order" at bounding box center [193, 626] width 90 height 26
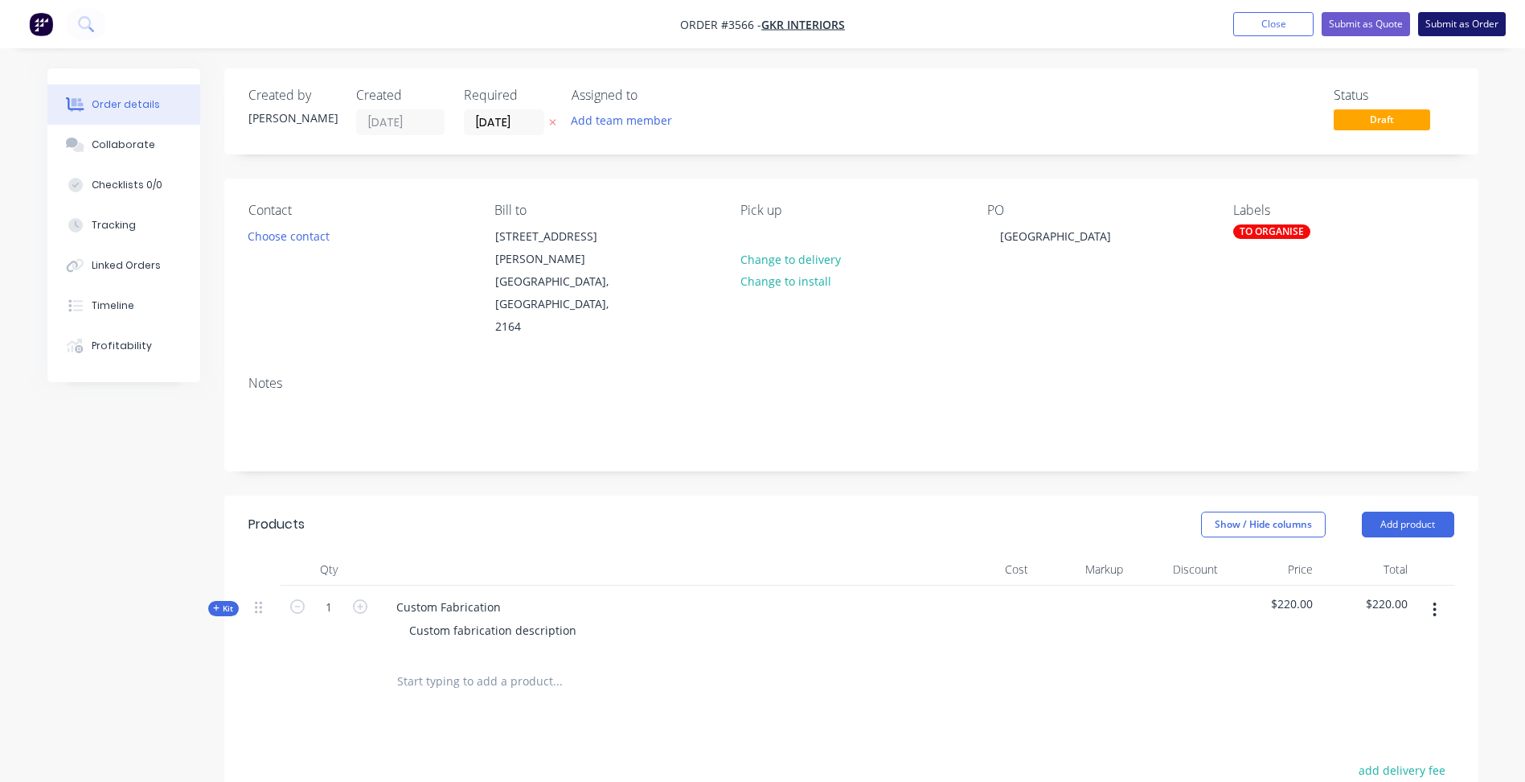
click at [1450, 22] on button "Submit as Order" at bounding box center [1462, 24] width 88 height 24
